Goal: Information Seeking & Learning: Learn about a topic

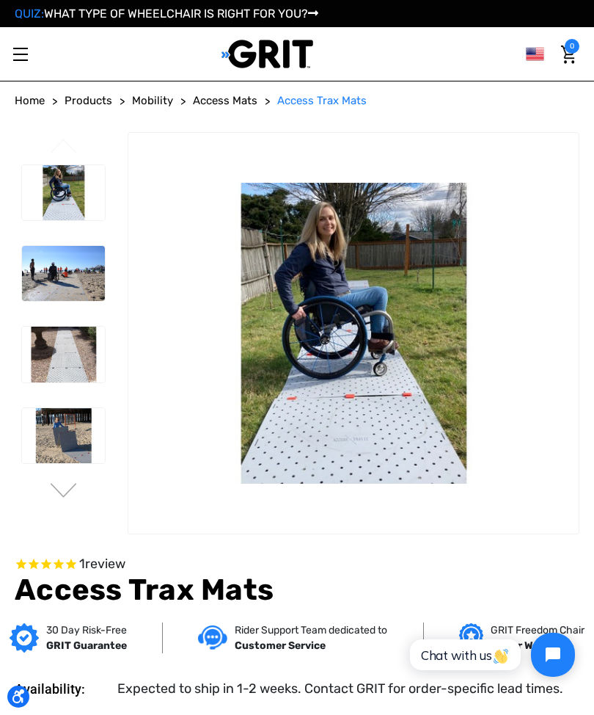
click at [62, 484] on button "Next" at bounding box center [63, 492] width 31 height 18
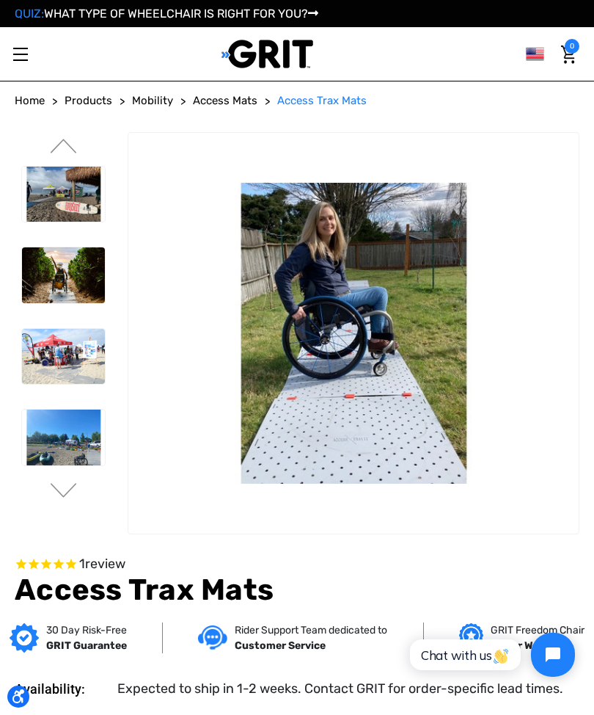
click at [154, 105] on span "Mobility" at bounding box center [152, 100] width 41 height 13
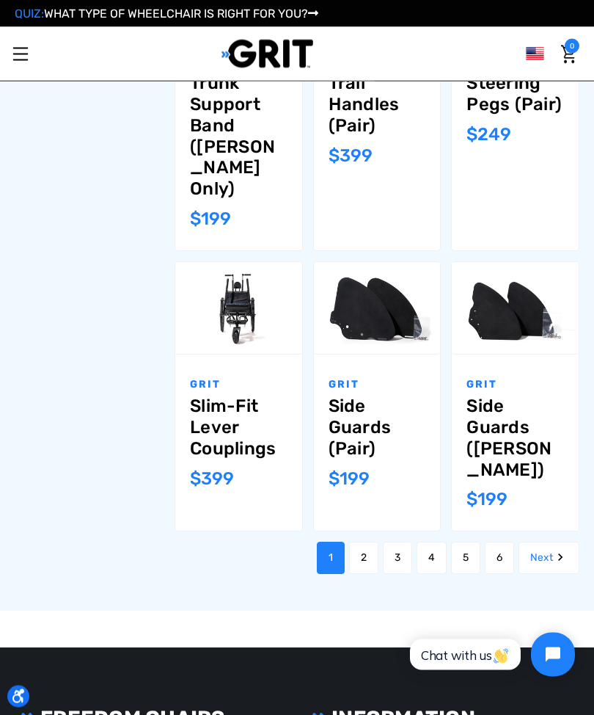
scroll to position [1128, 0]
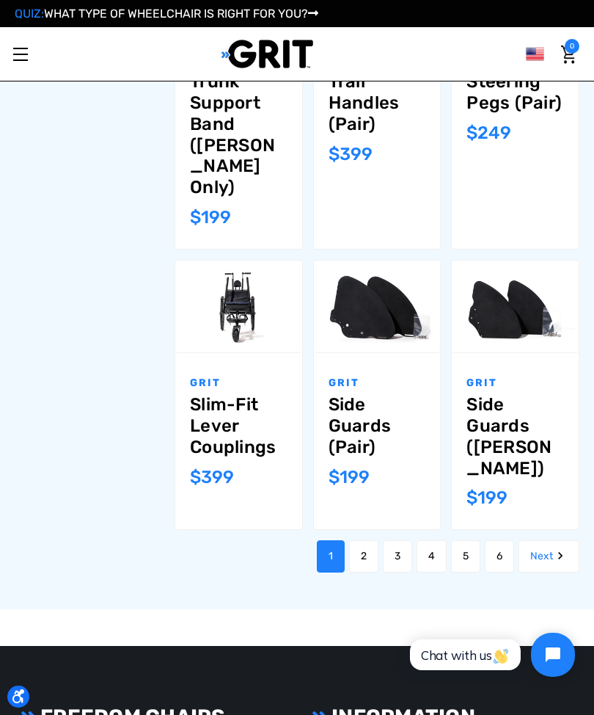
click at [534, 540] on link "Next" at bounding box center [549, 556] width 61 height 32
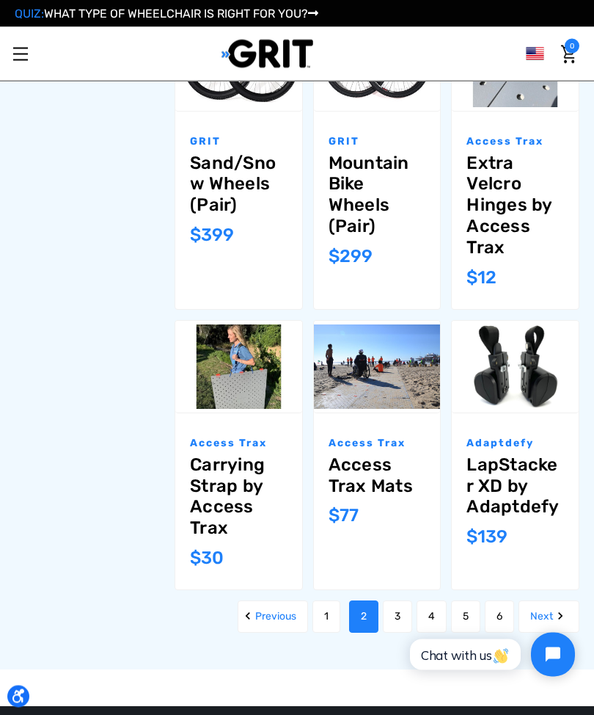
scroll to position [1005, 0]
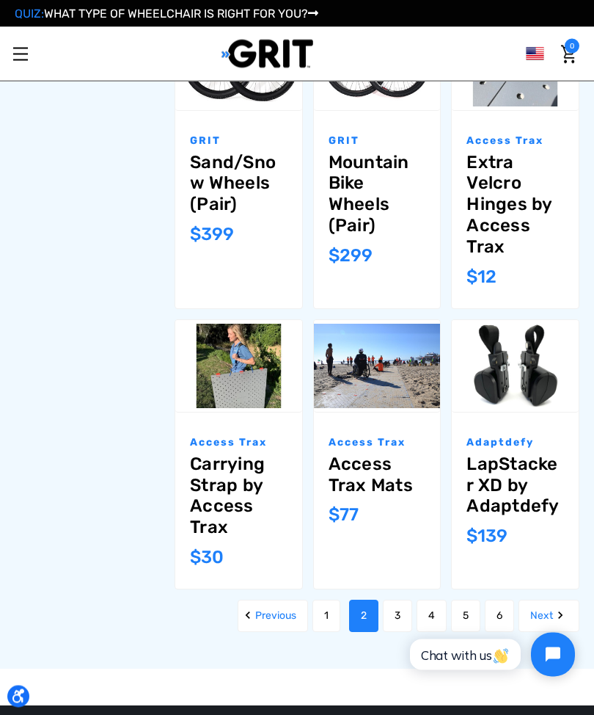
click at [541, 600] on link "Next" at bounding box center [549, 616] width 61 height 32
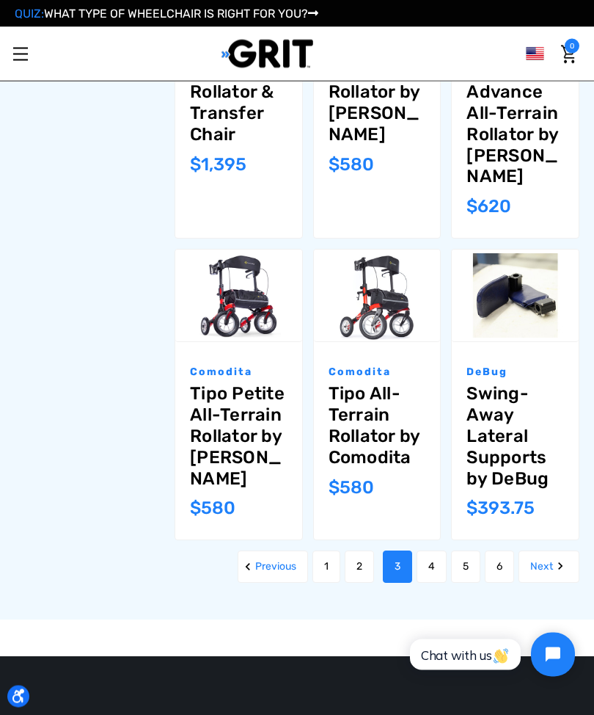
scroll to position [1331, 0]
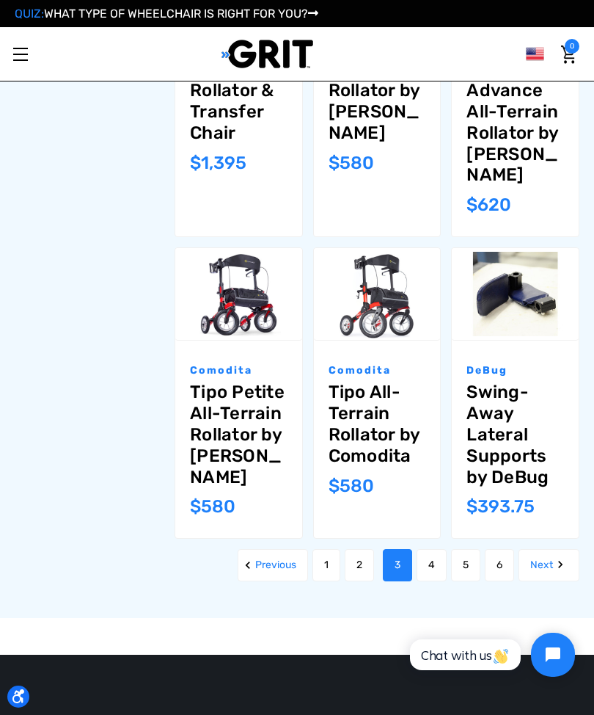
click at [549, 549] on link "Next" at bounding box center [549, 565] width 61 height 32
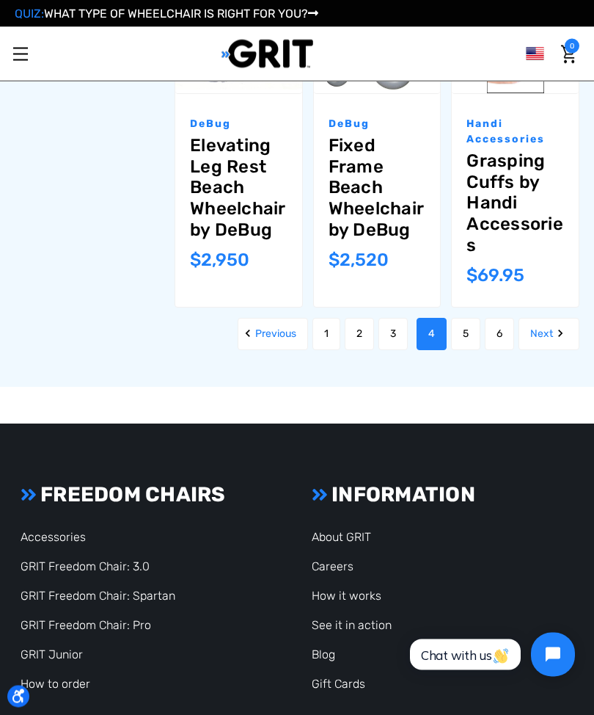
scroll to position [1430, 0]
click at [472, 1] on div "QUIZ: WHAT TYPE OF WHEELCHAIR IS RIGHT FOR YOU? My Account" at bounding box center [297, 13] width 594 height 27
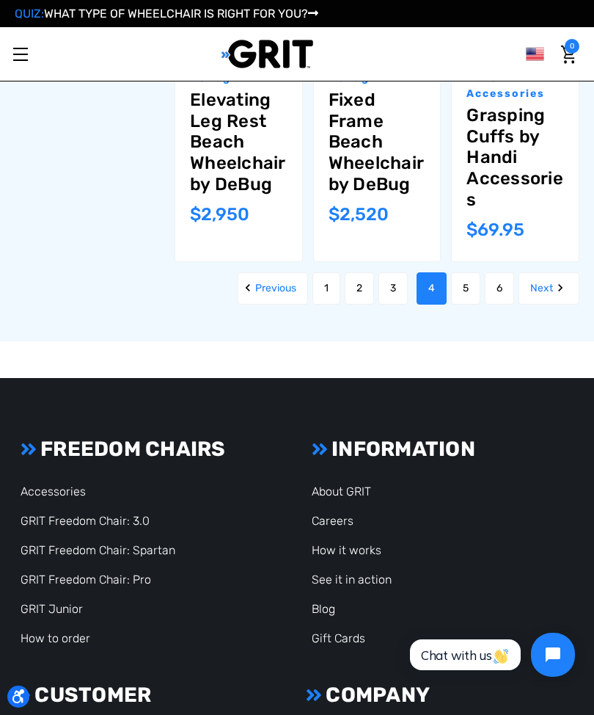
scroll to position [1478, 0]
